Goal: Task Accomplishment & Management: Use online tool/utility

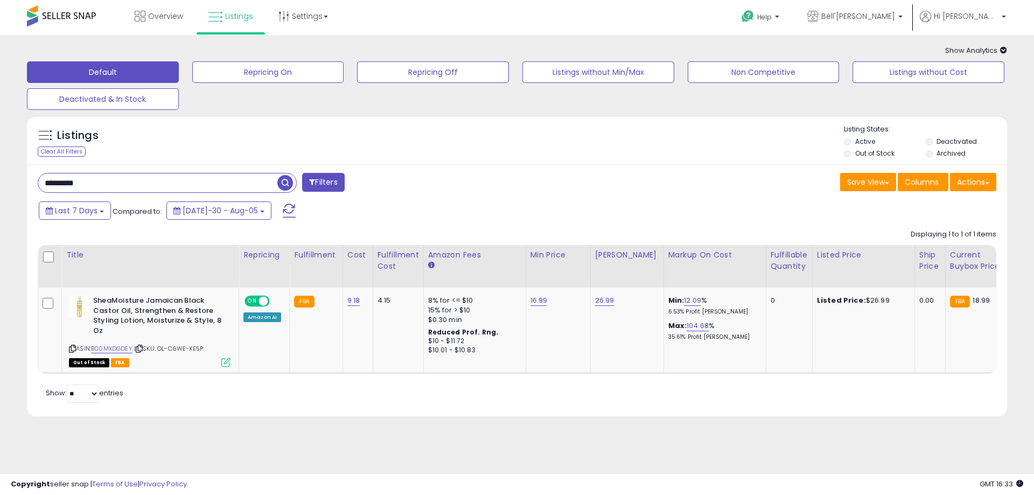
click at [282, 179] on span "button" at bounding box center [285, 183] width 16 height 16
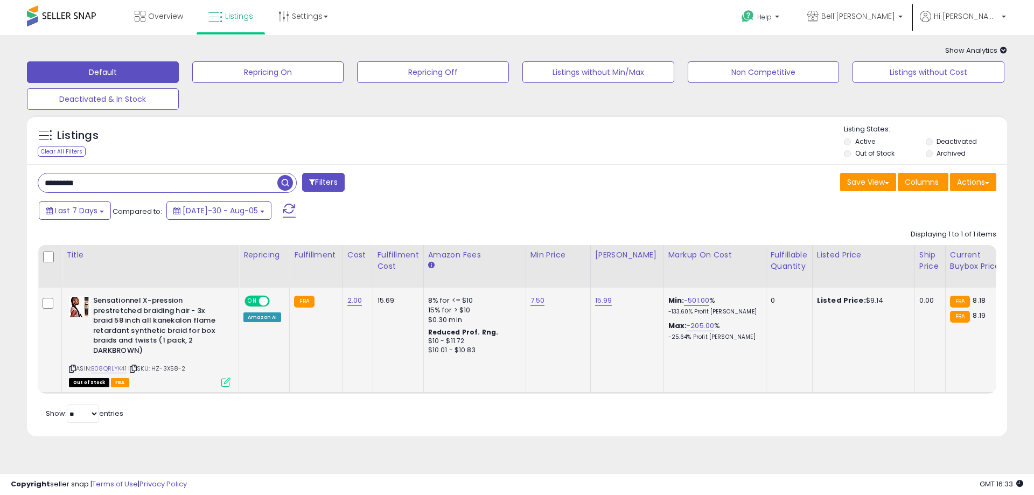
click at [224, 385] on icon at bounding box center [225, 381] width 9 height 9
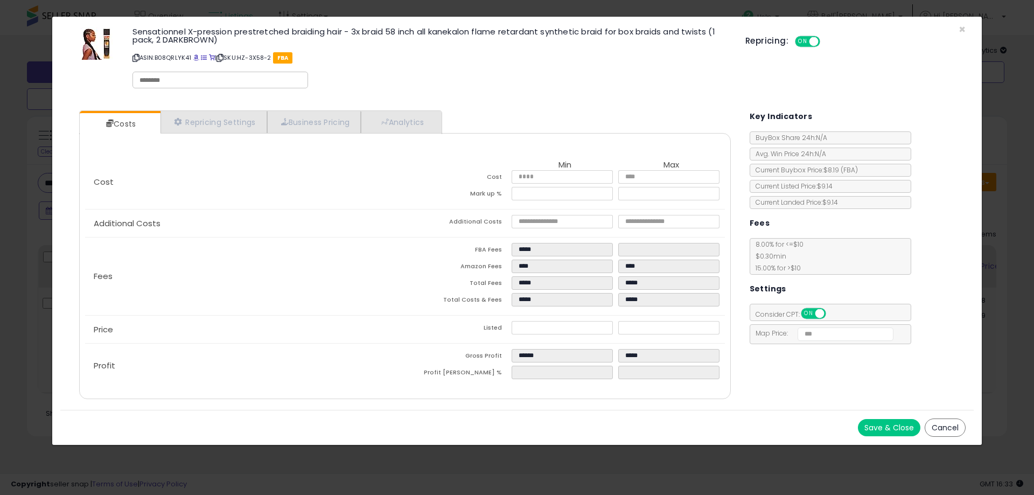
click at [933, 429] on button "Cancel" at bounding box center [944, 427] width 41 height 18
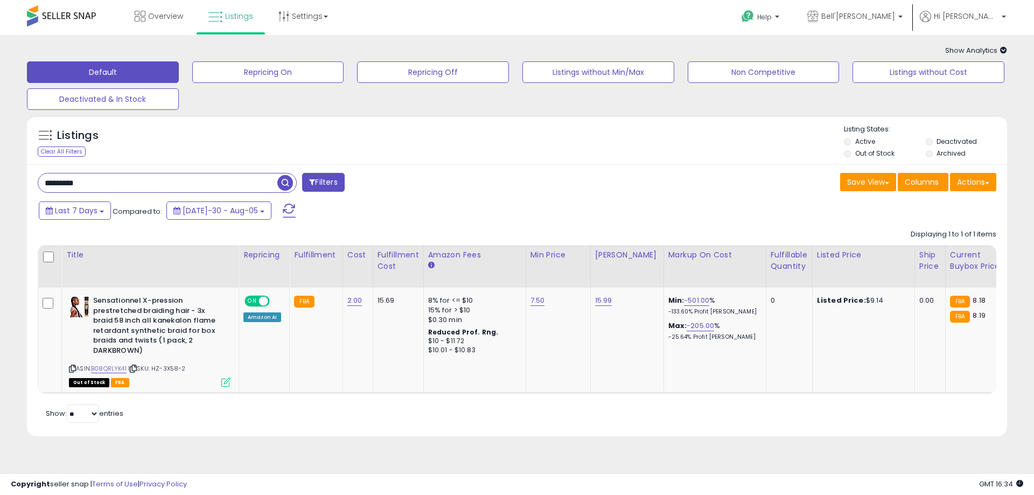
drag, startPoint x: 129, startPoint y: 191, endPoint x: -31, endPoint y: 184, distance: 160.1
click at [0, 184] on html "Unable to login Retrieving listings data.. has not yet accepted the Terms of Us…" at bounding box center [517, 247] width 1034 height 495
paste input "text"
click at [288, 185] on span "button" at bounding box center [285, 183] width 16 height 16
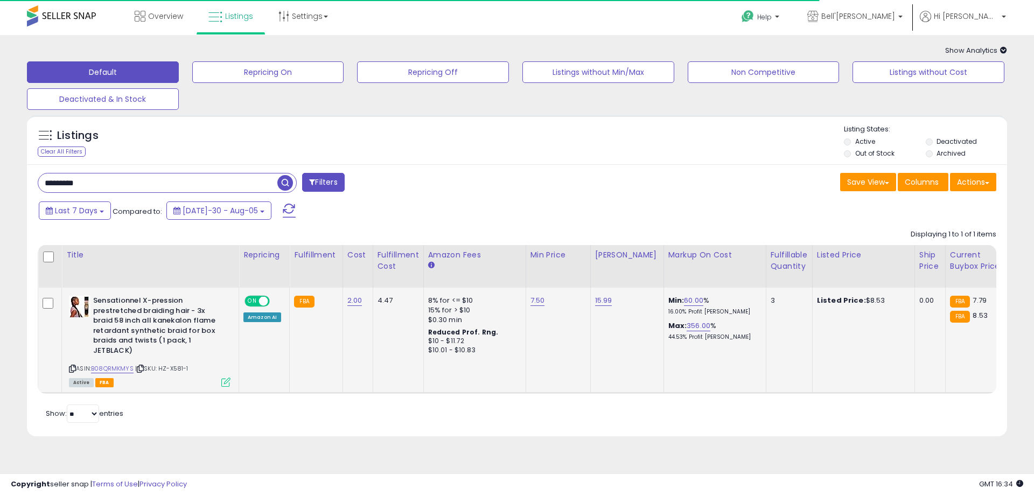
click at [227, 382] on icon at bounding box center [225, 381] width 9 height 9
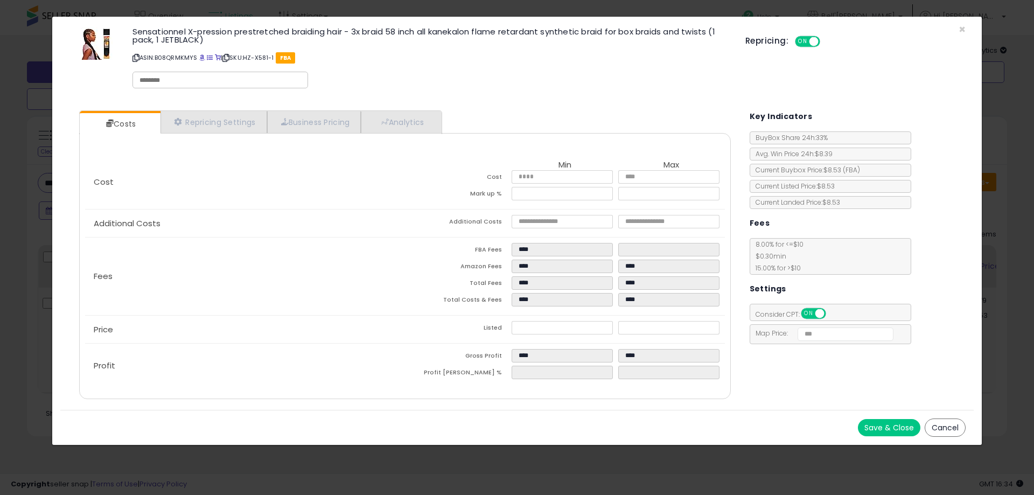
drag, startPoint x: 948, startPoint y: 426, endPoint x: 347, endPoint y: 28, distance: 721.0
click at [948, 426] on button "Cancel" at bounding box center [944, 427] width 41 height 18
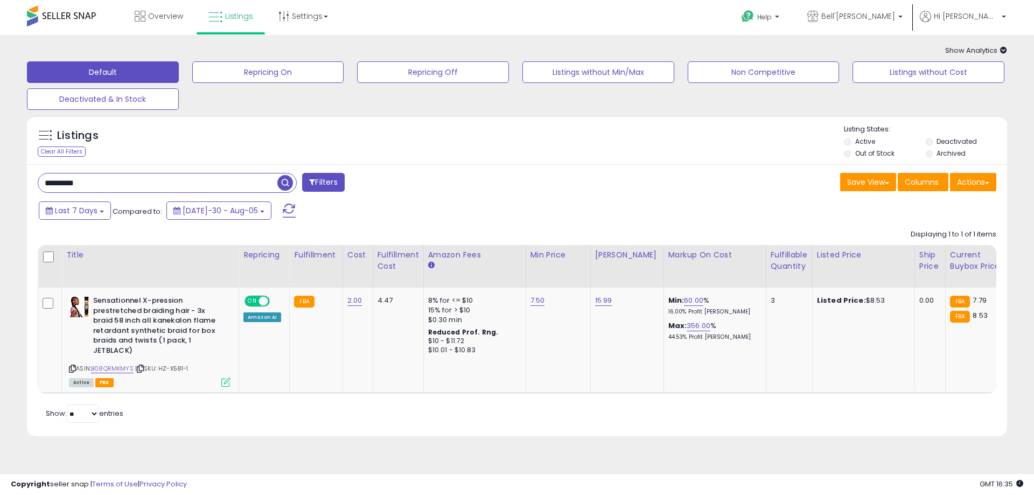
paste input "***"
click at [285, 184] on span "button" at bounding box center [285, 183] width 16 height 16
click at [226, 383] on icon at bounding box center [225, 381] width 9 height 9
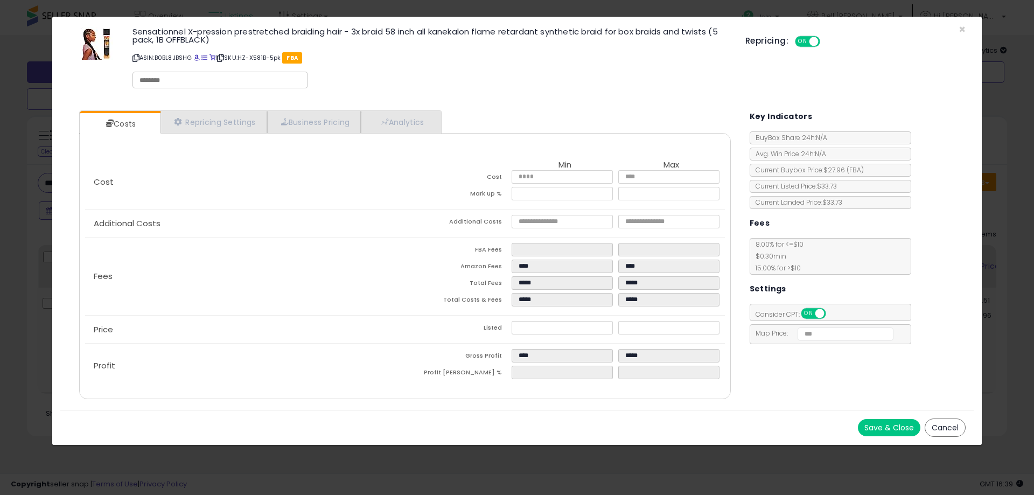
click at [933, 426] on button "Cancel" at bounding box center [944, 427] width 41 height 18
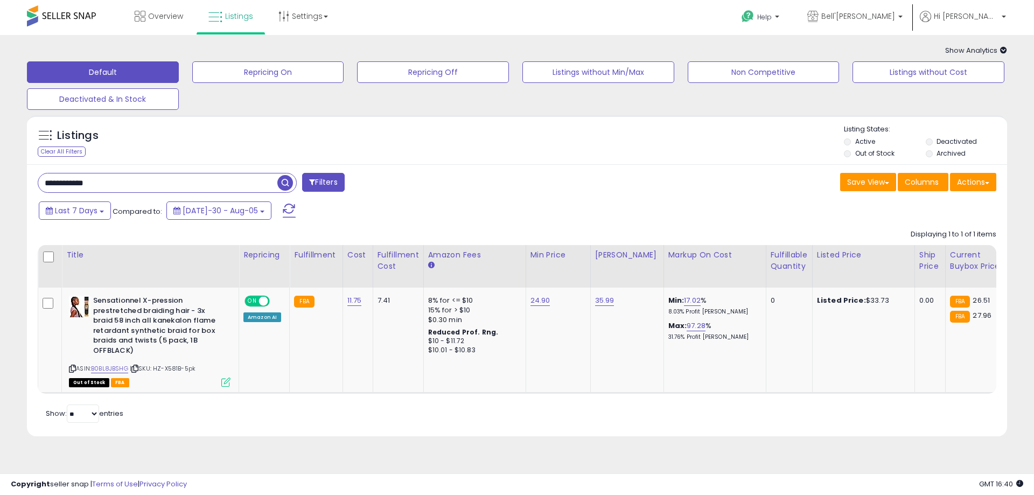
drag, startPoint x: 114, startPoint y: 185, endPoint x: -55, endPoint y: 191, distance: 169.2
click at [0, 191] on html "Unable to login Retrieving listings data.. has not yet accepted the Terms of Us…" at bounding box center [517, 247] width 1034 height 495
paste input "text"
click at [282, 183] on span "button" at bounding box center [285, 183] width 16 height 16
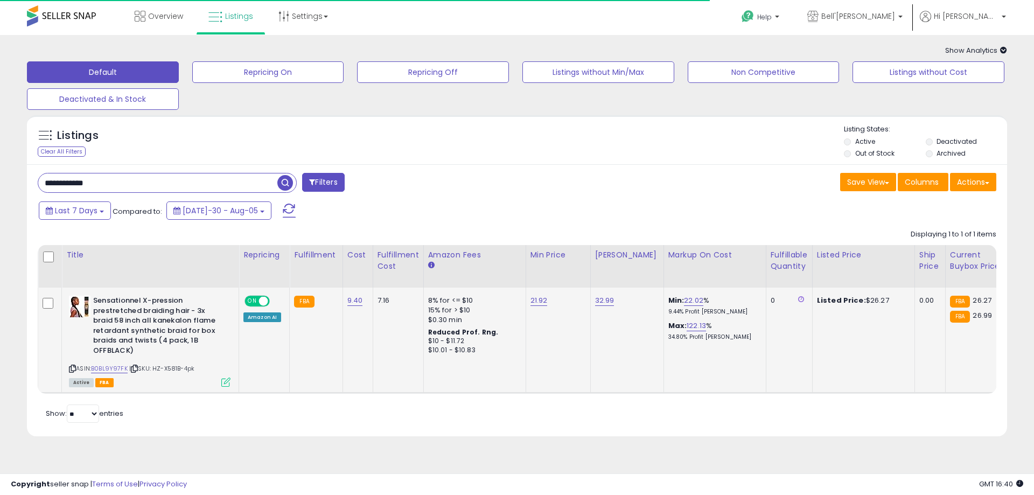
click at [227, 381] on icon at bounding box center [225, 381] width 9 height 9
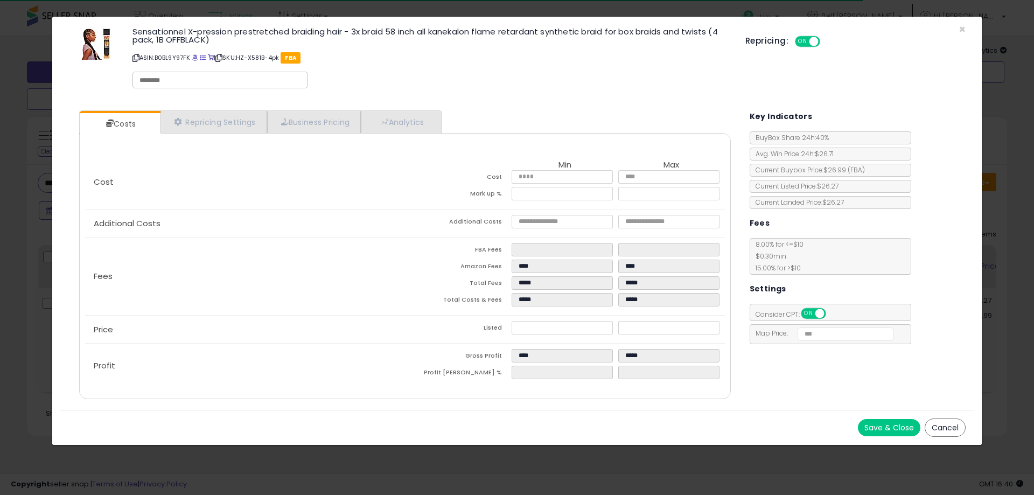
click at [944, 431] on button "Cancel" at bounding box center [944, 427] width 41 height 18
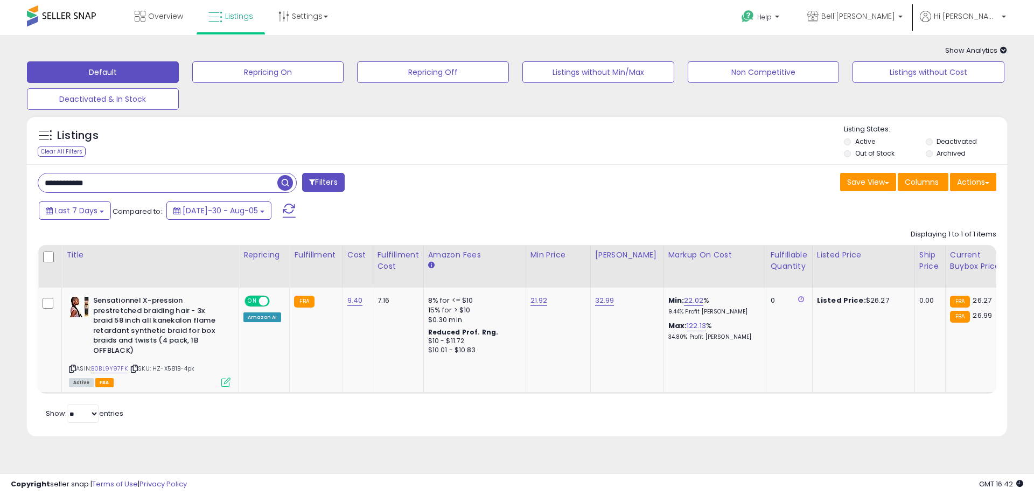
paste input "text"
drag, startPoint x: 114, startPoint y: 180, endPoint x: 206, endPoint y: 205, distance: 95.3
click at [0, 187] on html "Unable to login Retrieving listings data.. has not yet accepted the Terms of Us…" at bounding box center [517, 247] width 1034 height 495
click at [292, 181] on span "button" at bounding box center [285, 183] width 16 height 16
paste input "text"
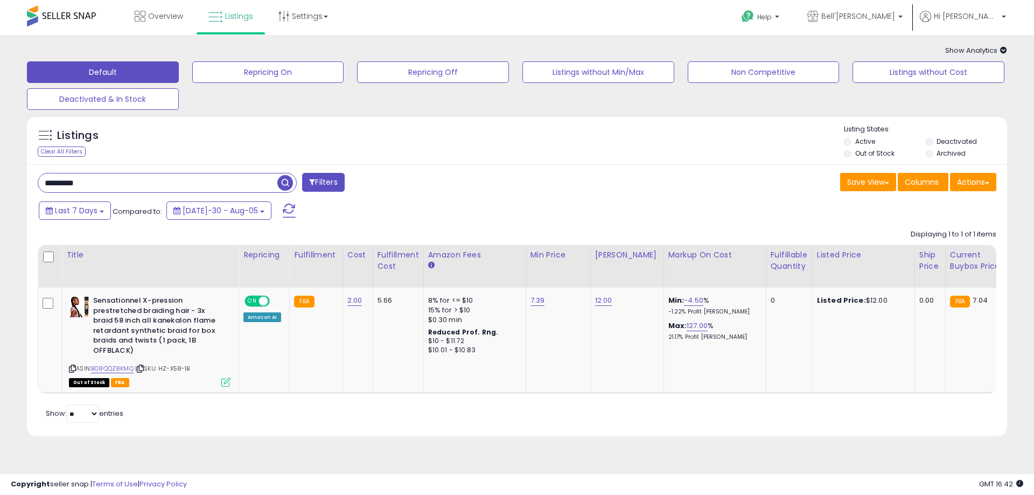
click at [281, 184] on span "button" at bounding box center [285, 183] width 16 height 16
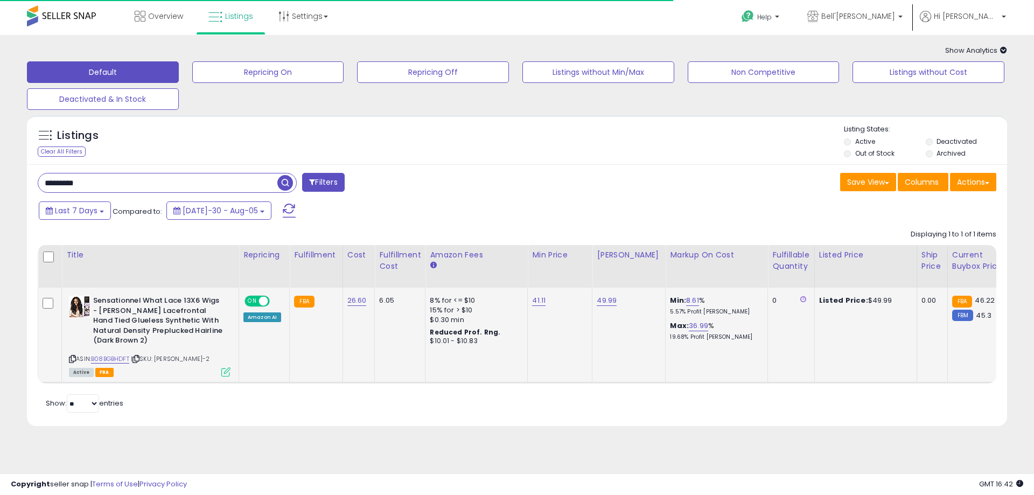
click at [227, 370] on icon at bounding box center [225, 371] width 9 height 9
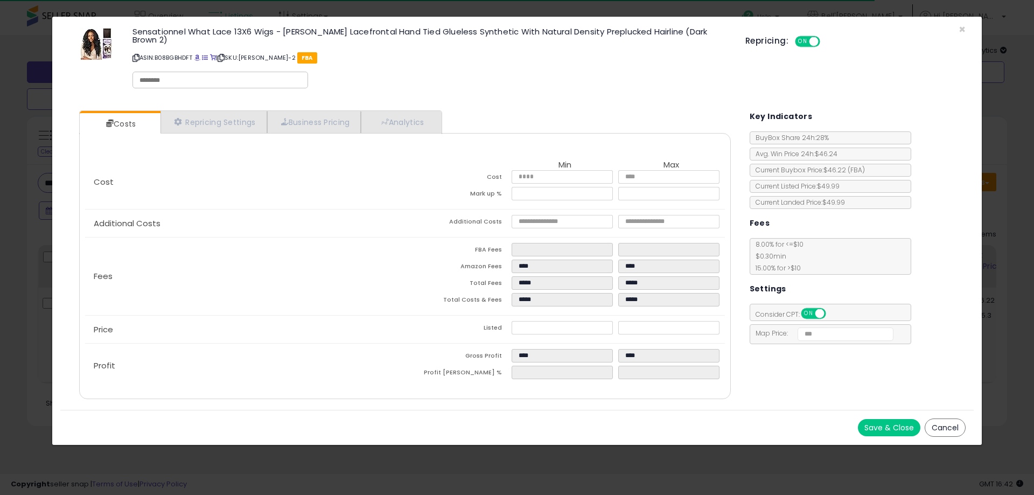
click at [940, 419] on button "Cancel" at bounding box center [944, 427] width 41 height 18
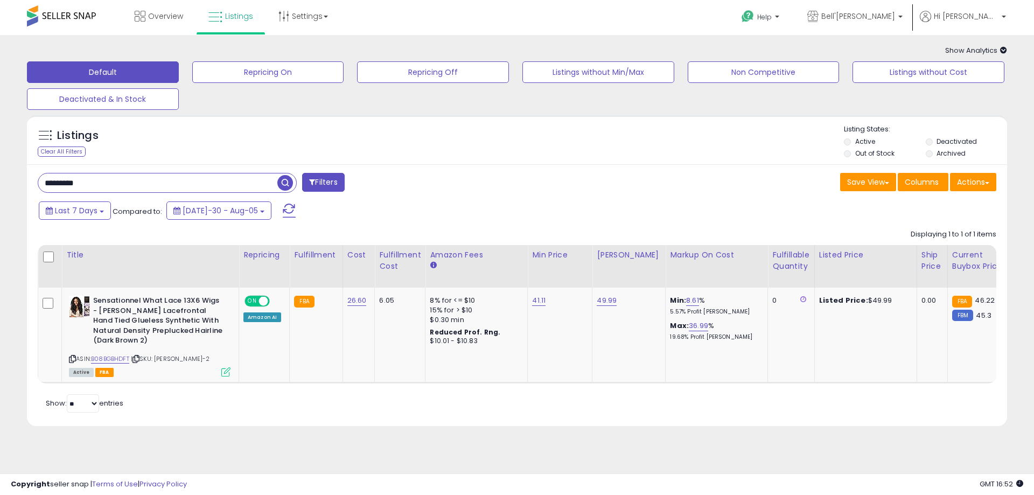
drag, startPoint x: 89, startPoint y: 187, endPoint x: -64, endPoint y: 179, distance: 153.1
click at [0, 179] on html "Unable to login Retrieving listings data.. has not yet accepted the Terms of Us…" at bounding box center [517, 247] width 1034 height 495
paste input "text"
drag, startPoint x: 94, startPoint y: 180, endPoint x: -11, endPoint y: 187, distance: 105.3
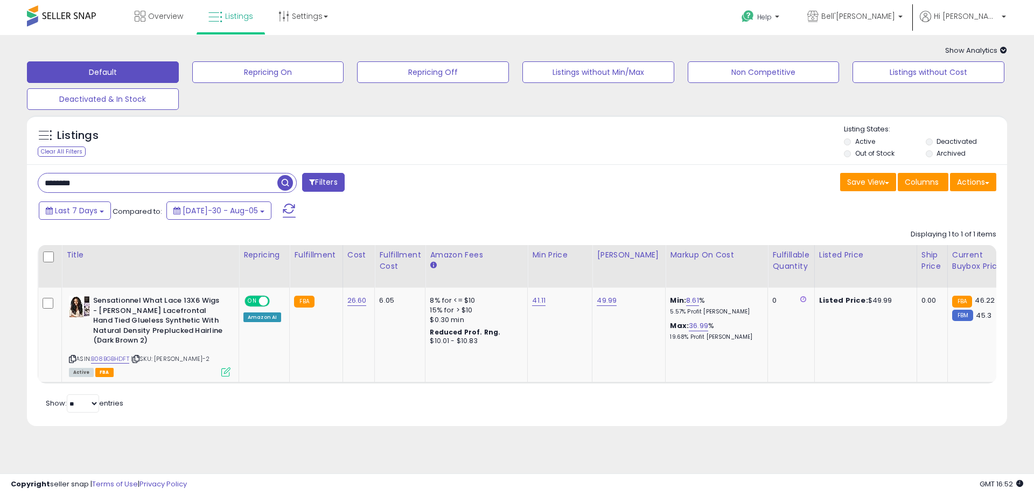
click at [0, 187] on html "Unable to login Retrieving listings data.. has not yet accepted the Terms of Us…" at bounding box center [517, 247] width 1034 height 495
type input "******"
click at [286, 185] on span "button" at bounding box center [285, 183] width 16 height 16
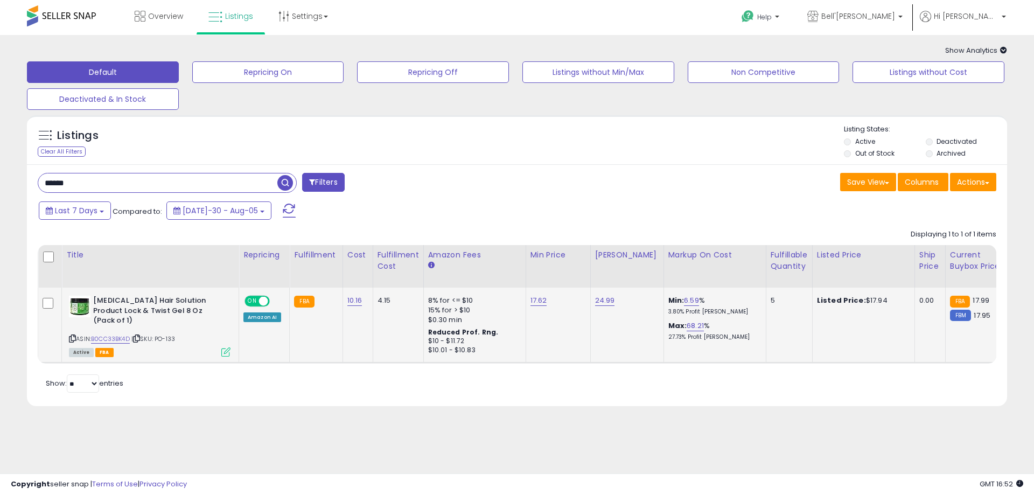
click at [223, 347] on icon at bounding box center [225, 351] width 9 height 9
